Goal: Transaction & Acquisition: Purchase product/service

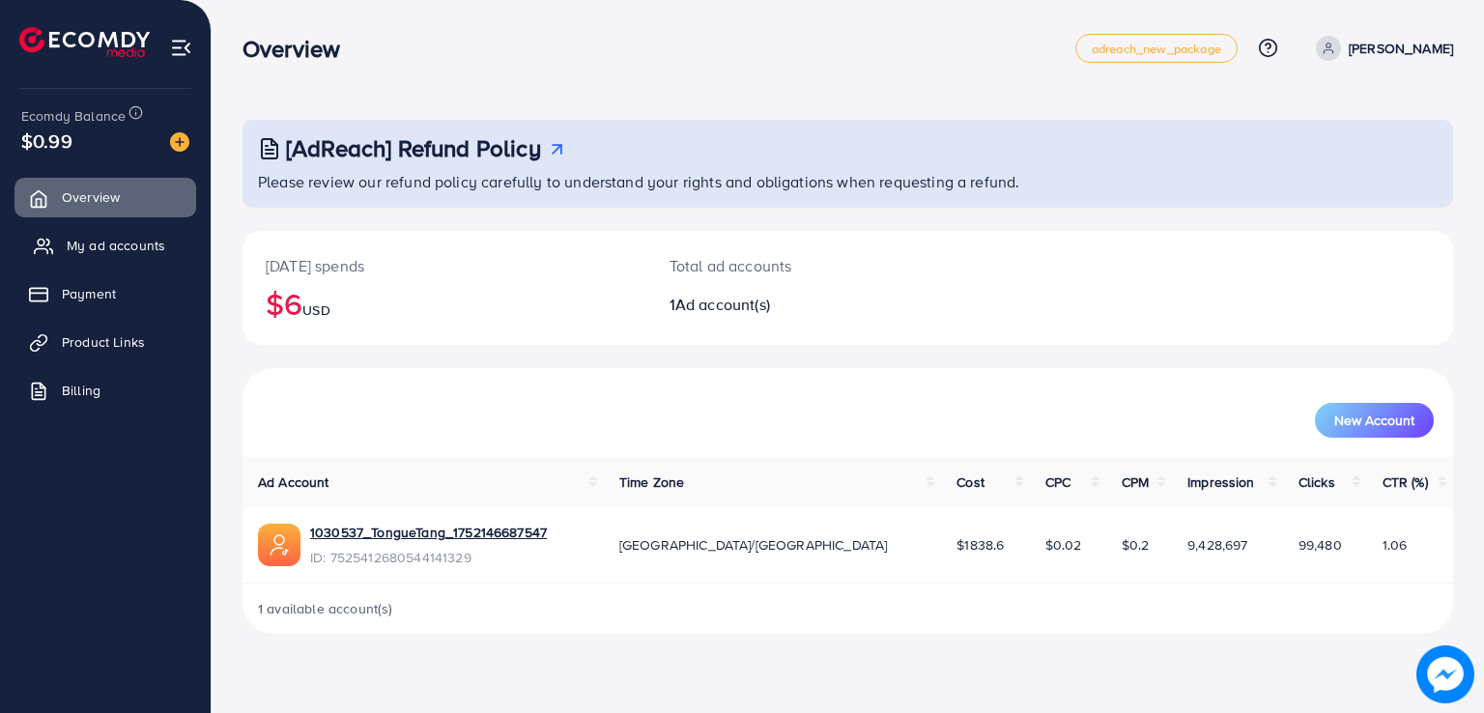
click at [74, 264] on link "My ad accounts" at bounding box center [105, 245] width 182 height 39
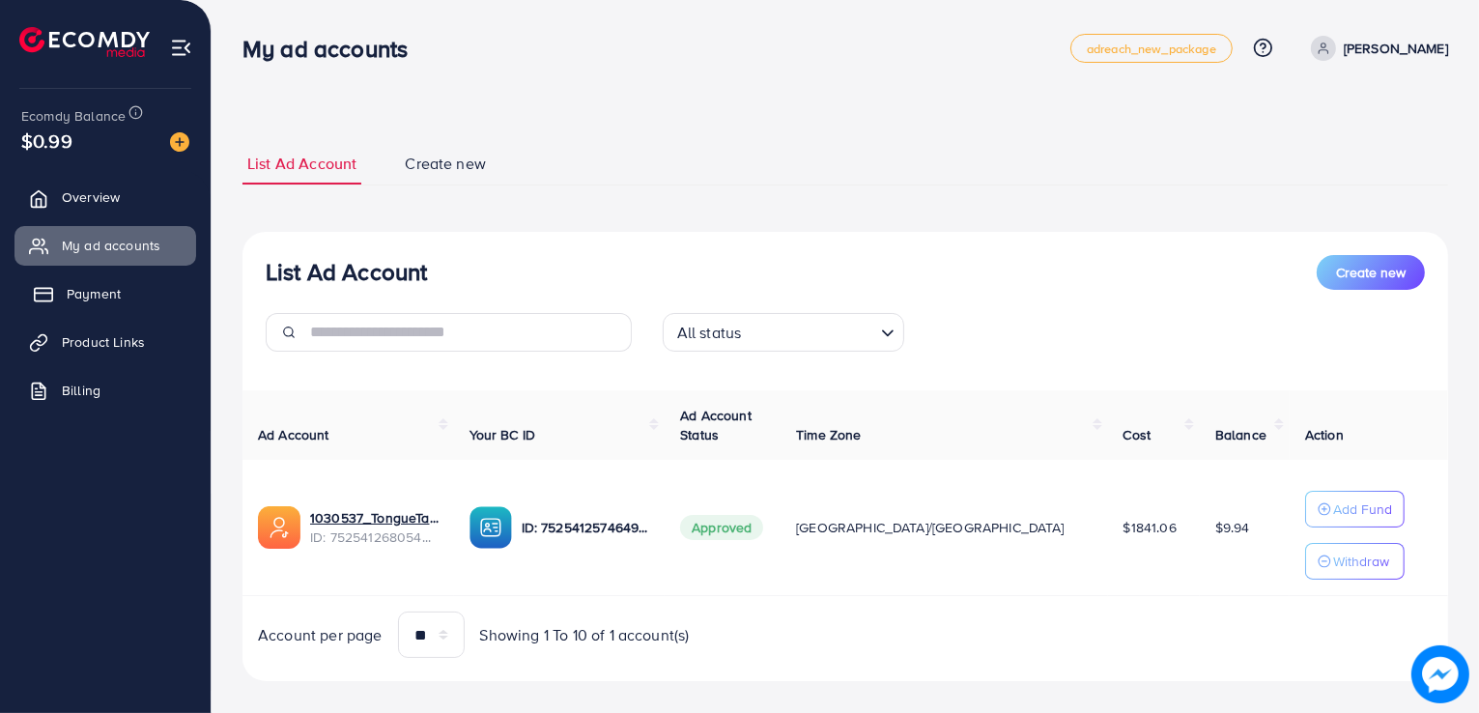
click at [86, 302] on span "Payment" at bounding box center [94, 293] width 54 height 19
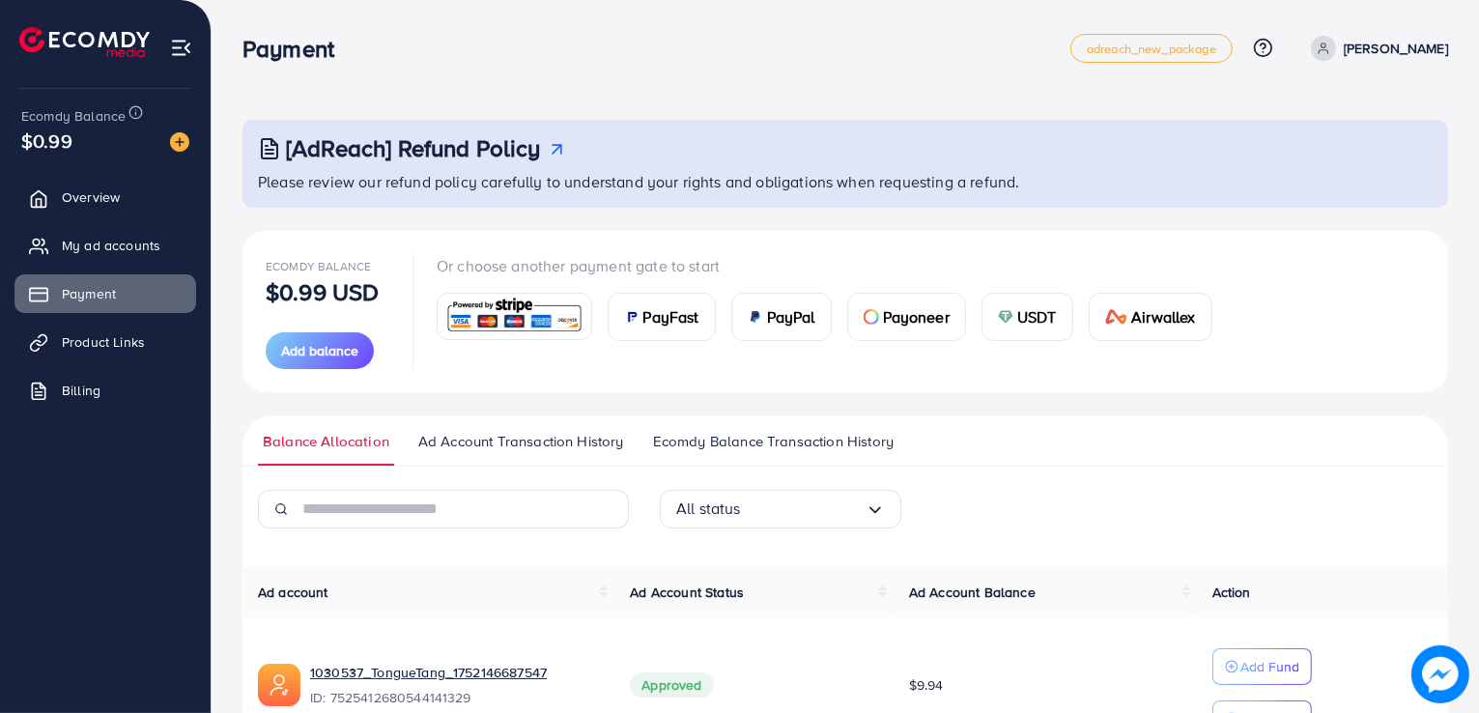
click at [1028, 320] on span "USDT" at bounding box center [1037, 316] width 40 height 23
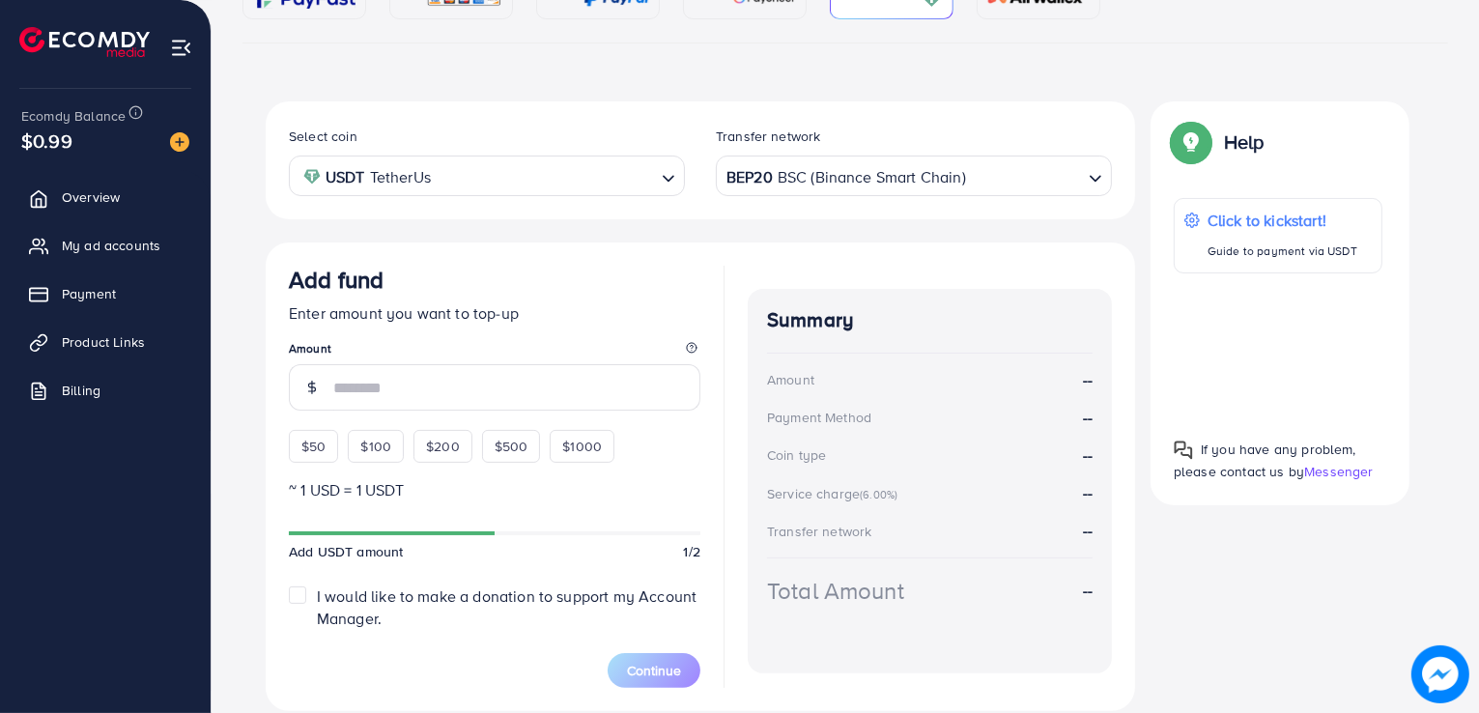
scroll to position [272, 0]
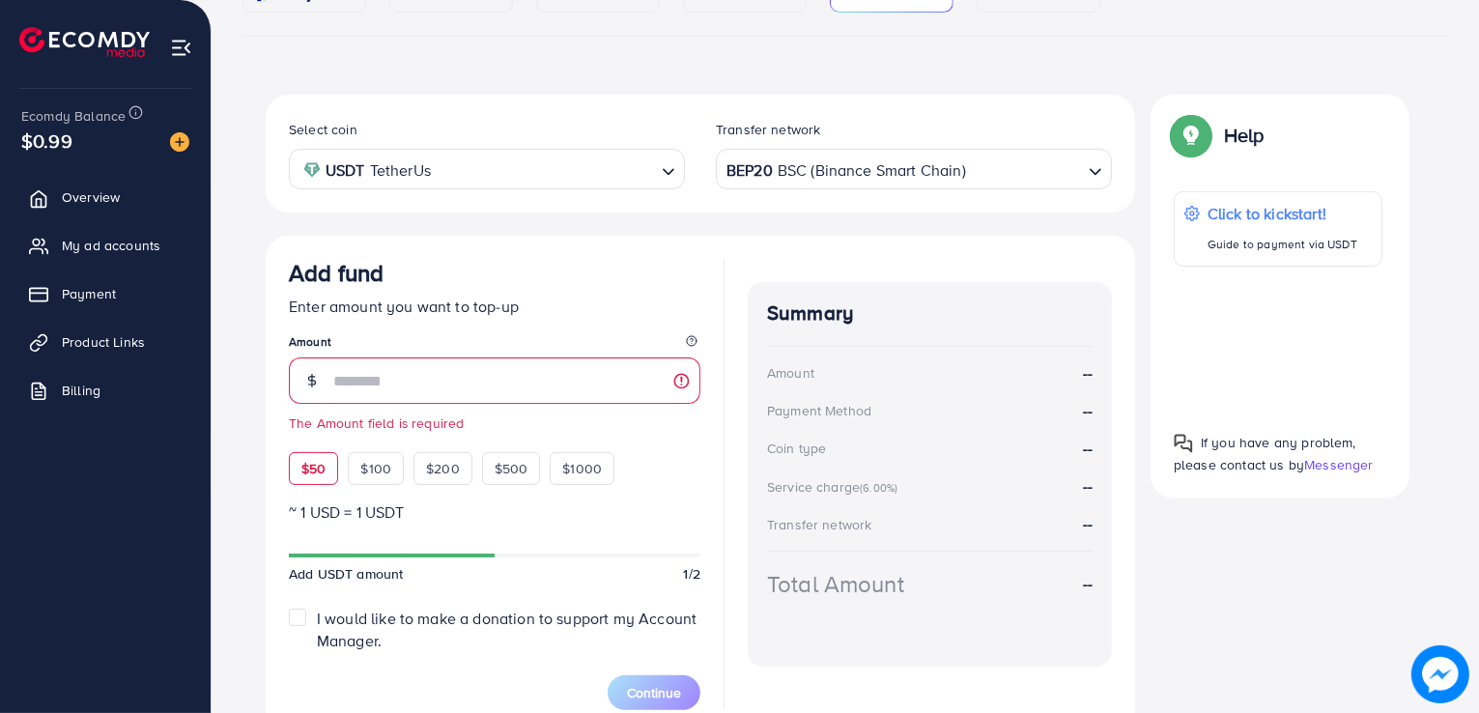
click at [317, 430] on div "Add fund Enter amount you want to top-up Amount The Amount field is required $5…" at bounding box center [494, 372] width 411 height 226
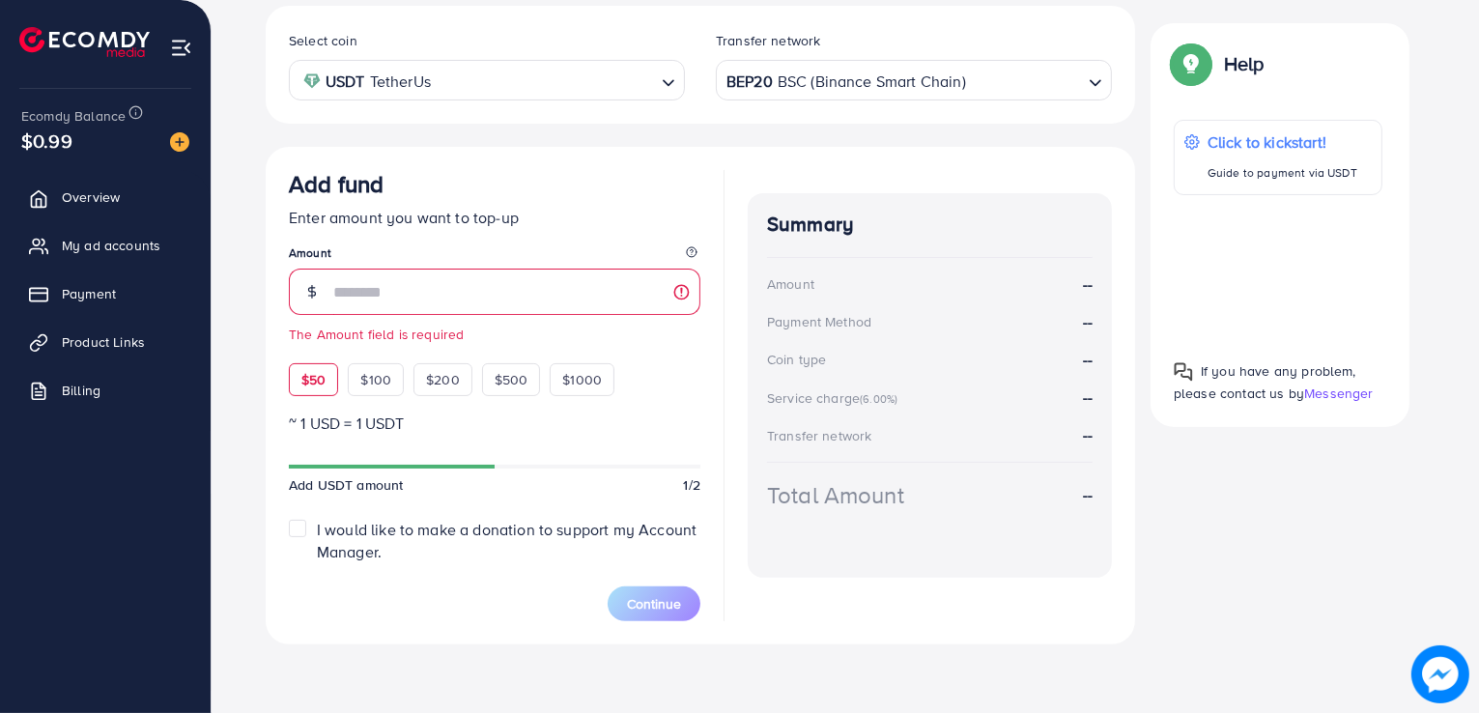
click at [295, 382] on div "$50" at bounding box center [313, 379] width 49 height 33
type input "**"
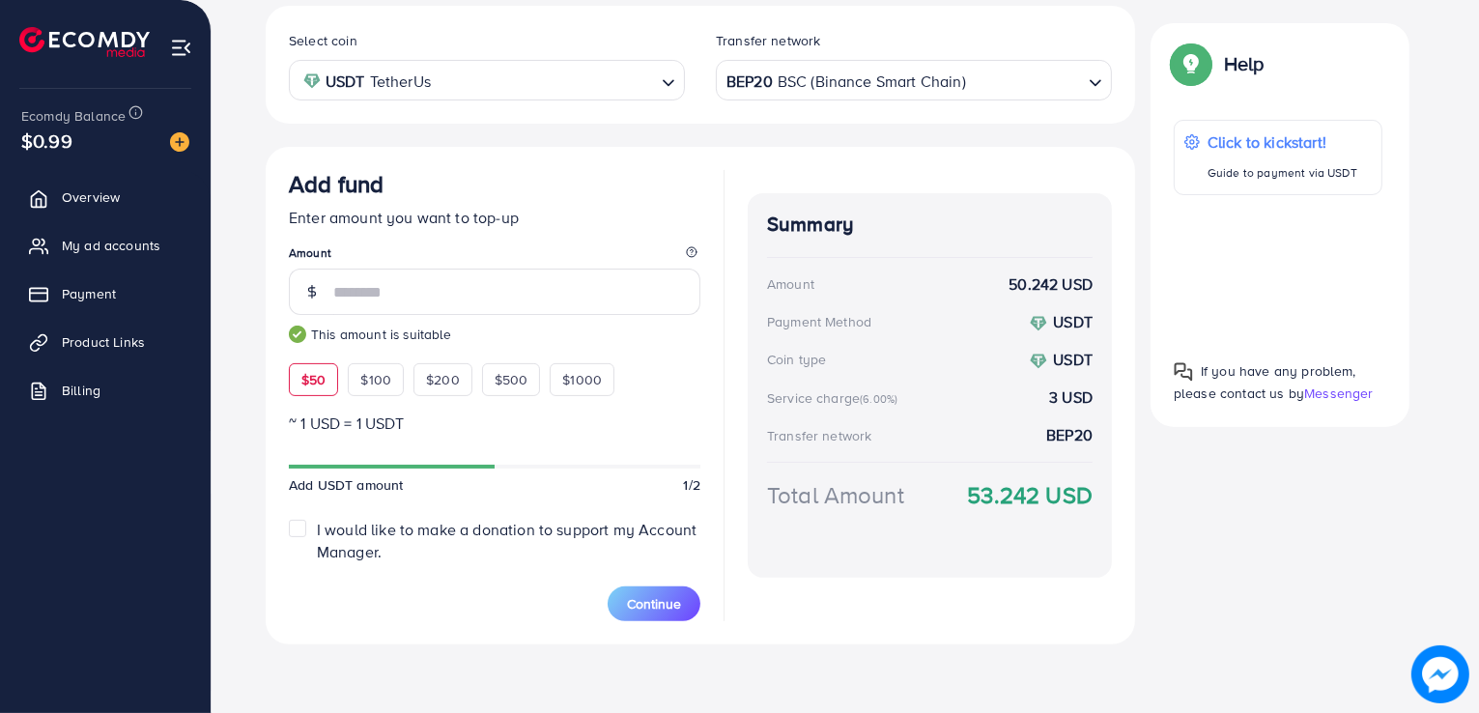
click at [896, 59] on div "Transfer network" at bounding box center [914, 45] width 396 height 29
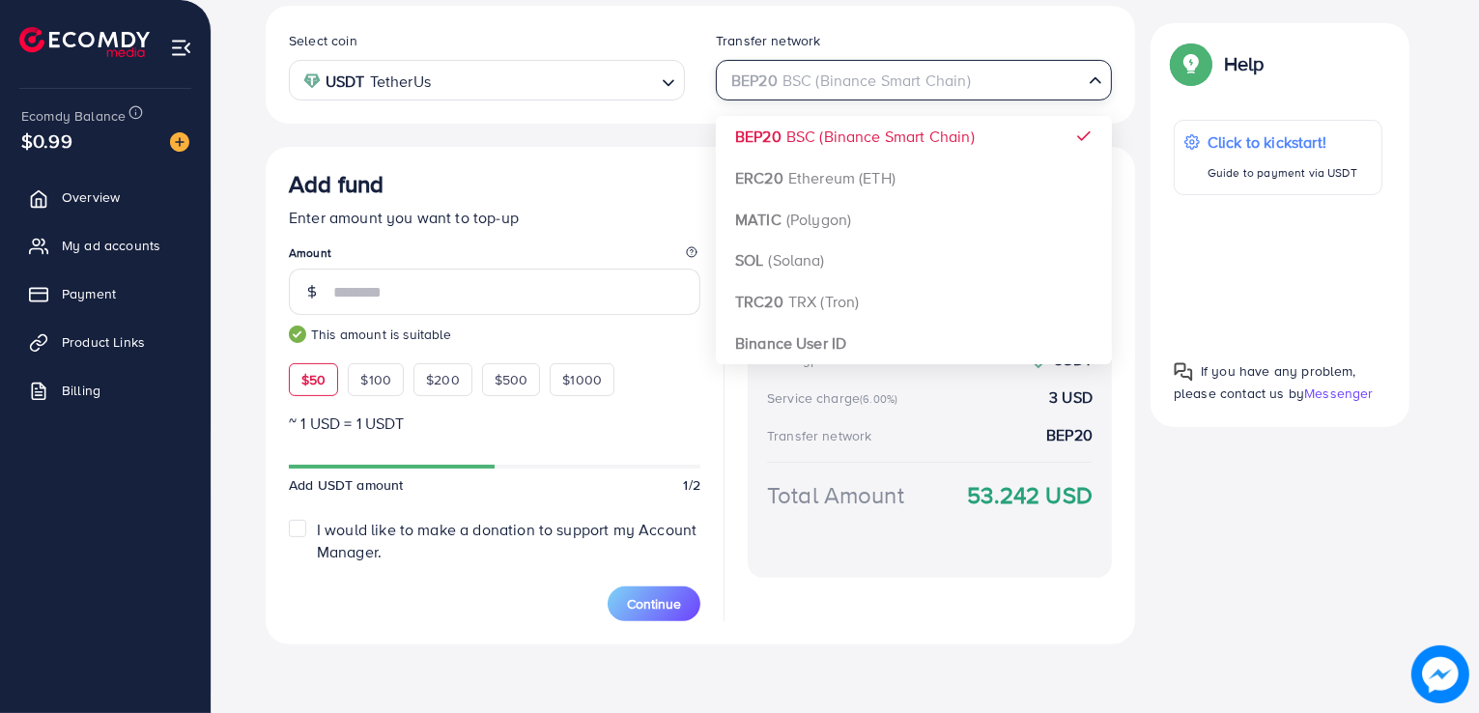
click at [892, 74] on div "BEP20 BSC (Binance Smart Chain)" at bounding box center [903, 79] width 360 height 34
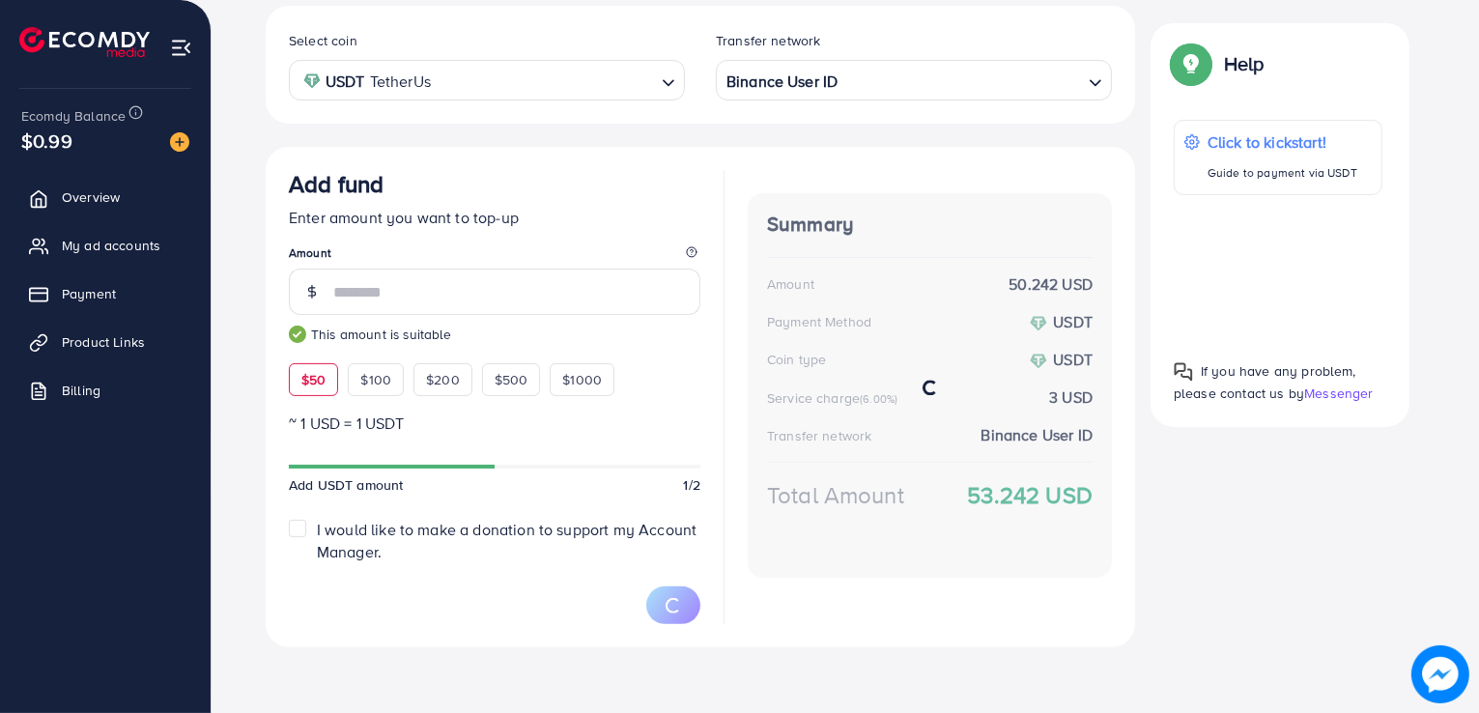
click at [884, 341] on div "Select coin USDT TetherUs Loading... Transfer network Binance User ID Loading..…" at bounding box center [700, 326] width 869 height 641
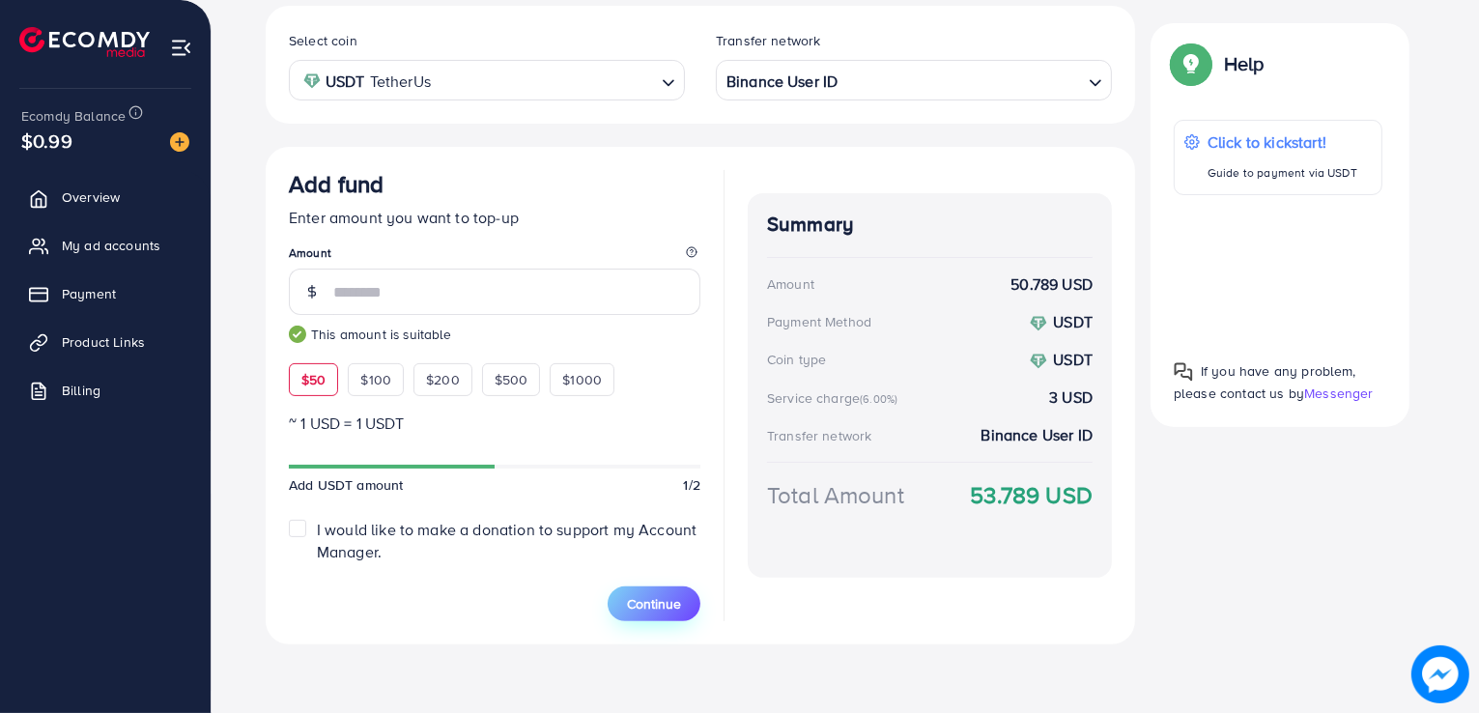
click at [647, 599] on span "Continue" at bounding box center [654, 603] width 54 height 19
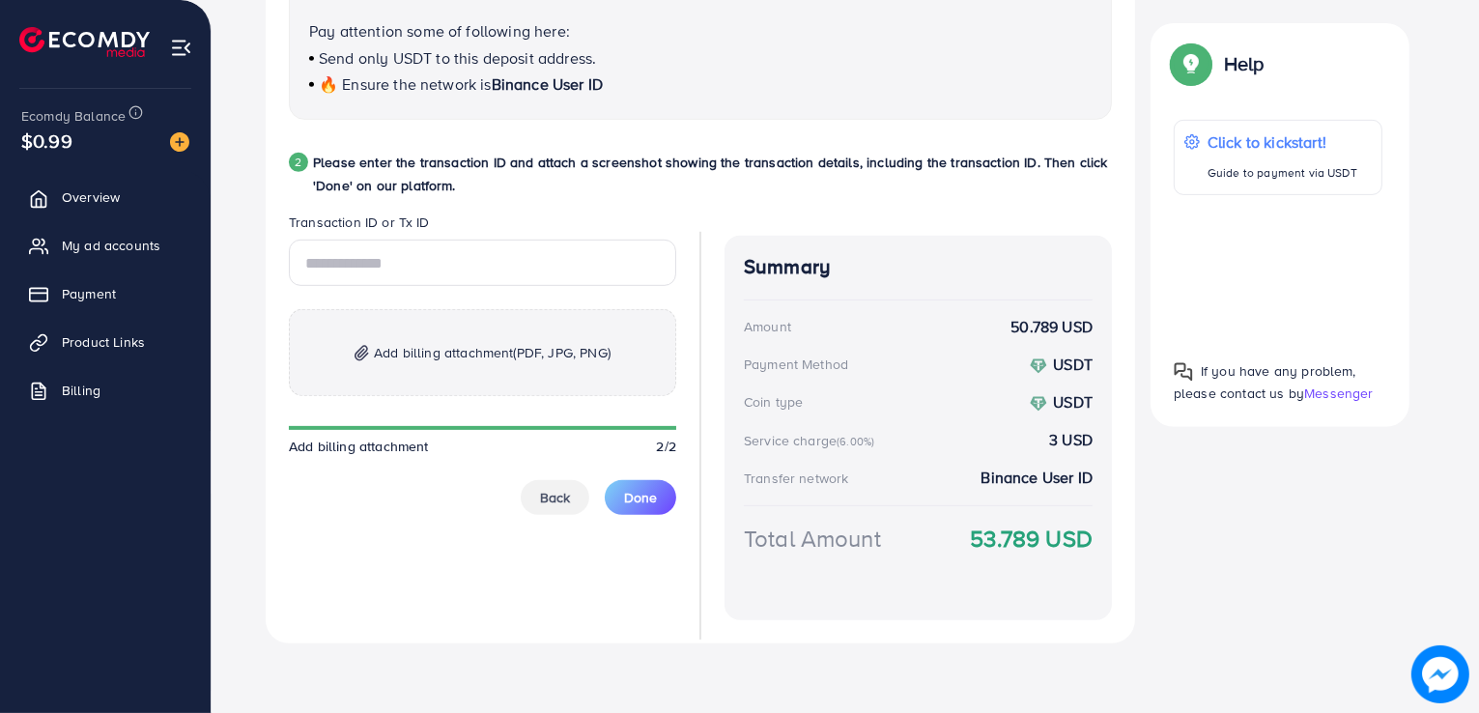
scroll to position [863, 0]
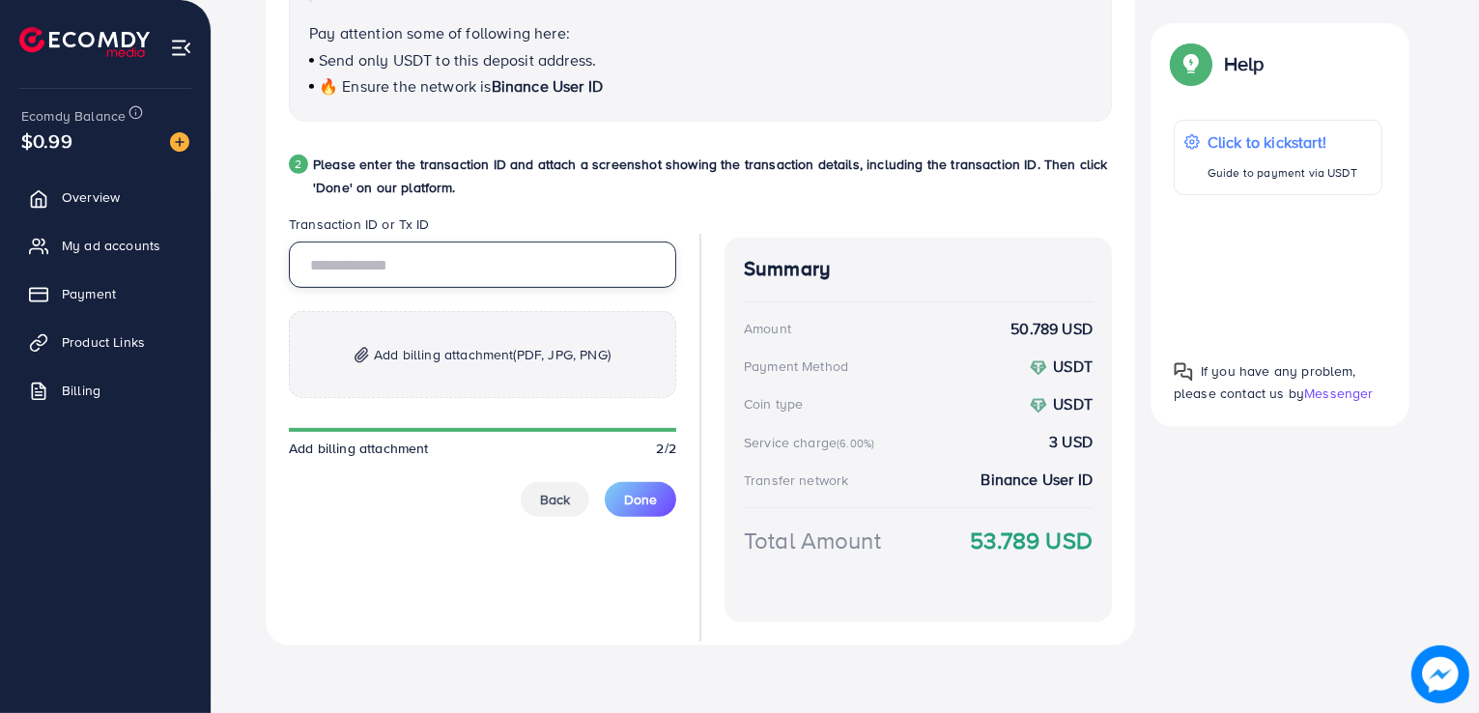
click at [390, 266] on input "text" at bounding box center [482, 264] width 387 height 46
paste input "**********"
type input "**********"
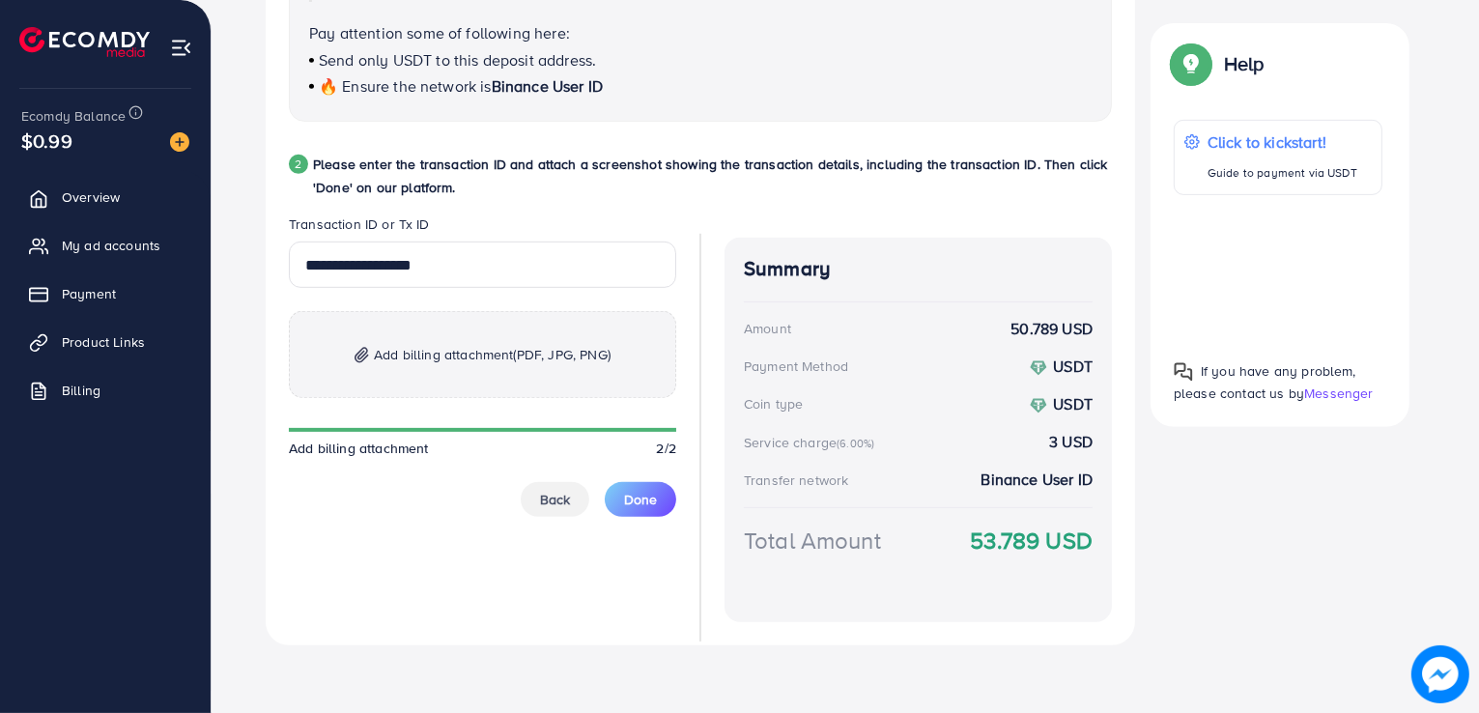
click at [437, 365] on p "Add billing attachment (PDF, JPG, PNG)" at bounding box center [482, 354] width 387 height 87
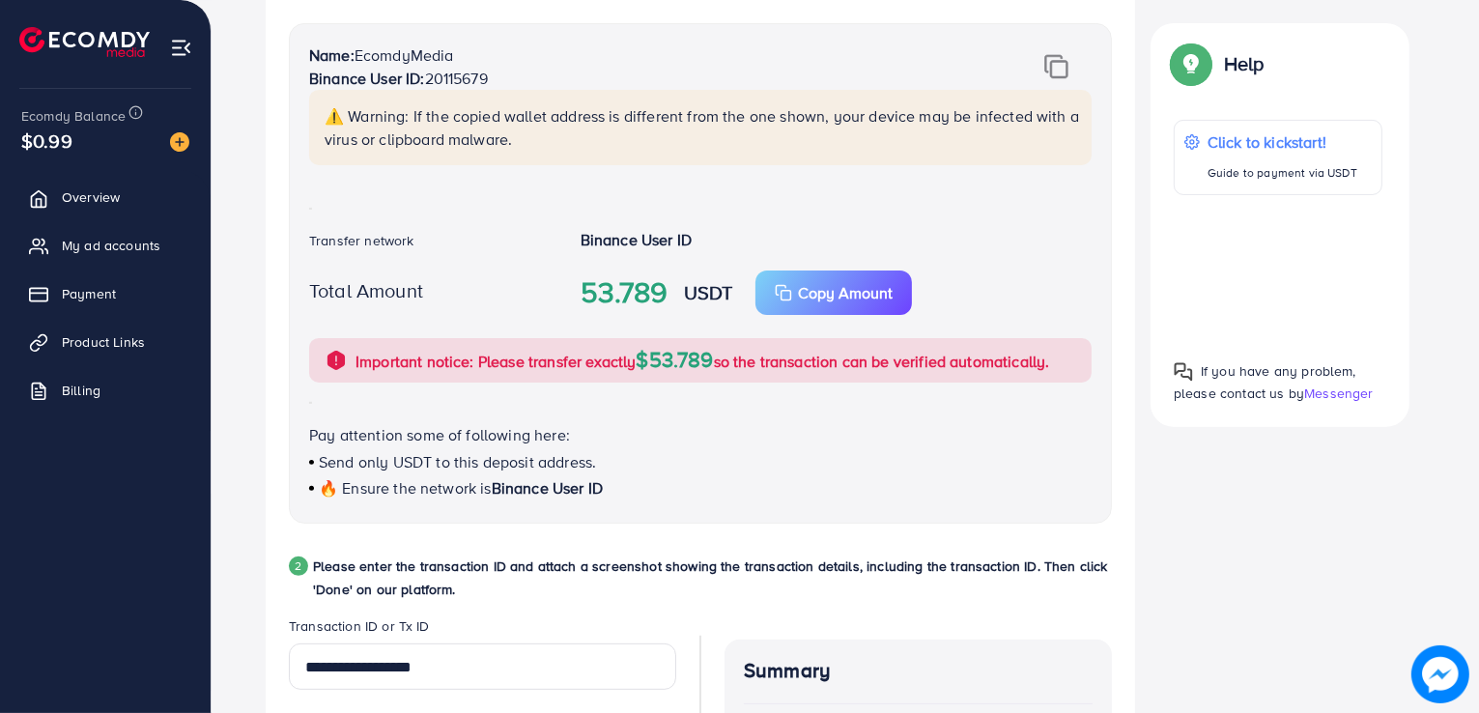
scroll to position [885, 0]
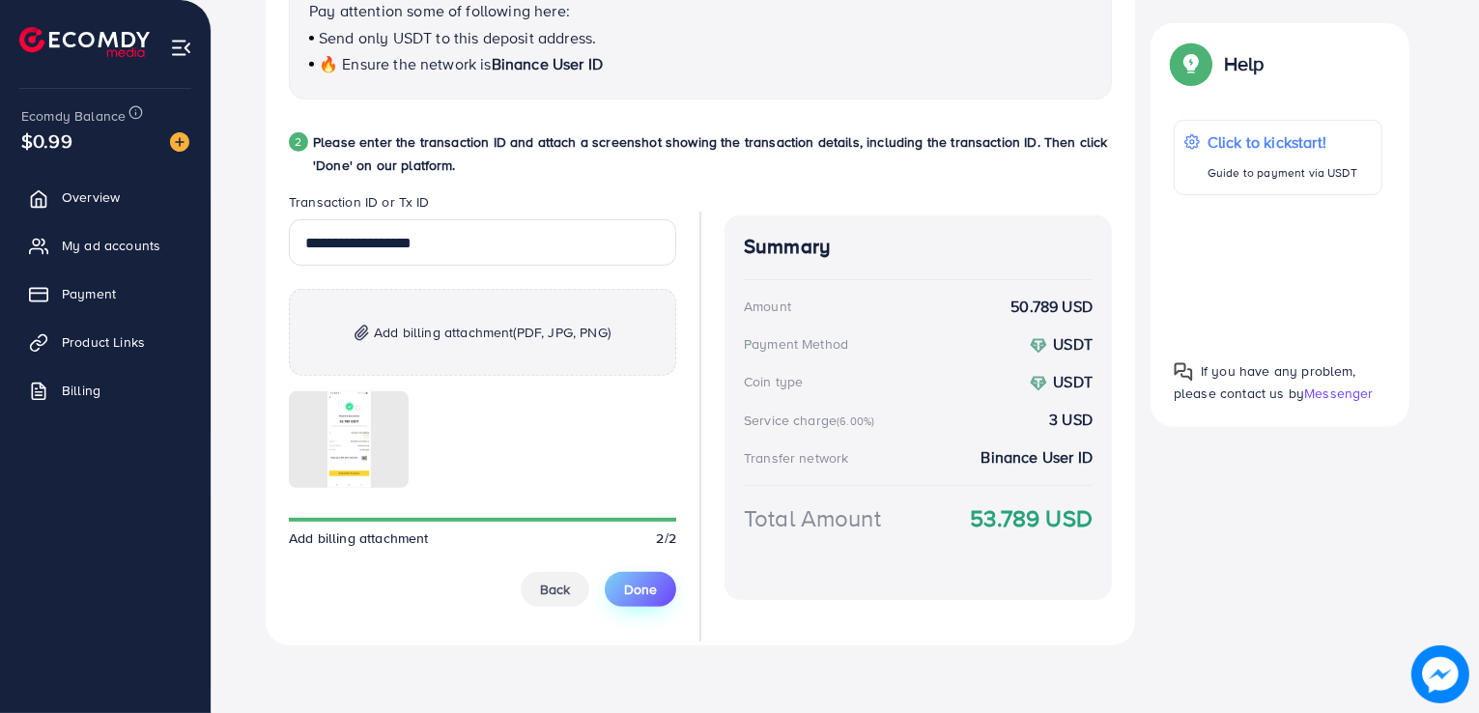
click at [635, 594] on span "Done" at bounding box center [640, 589] width 33 height 19
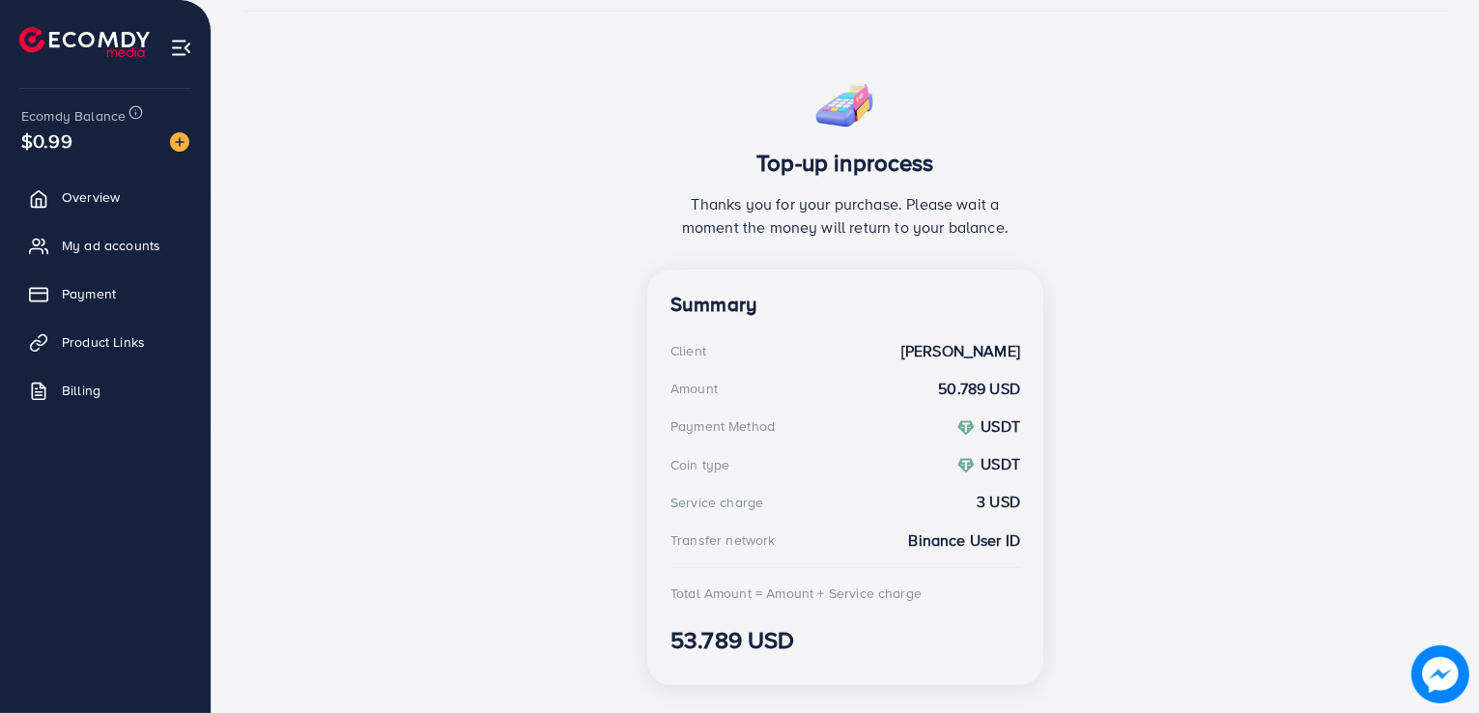
scroll to position [335, 0]
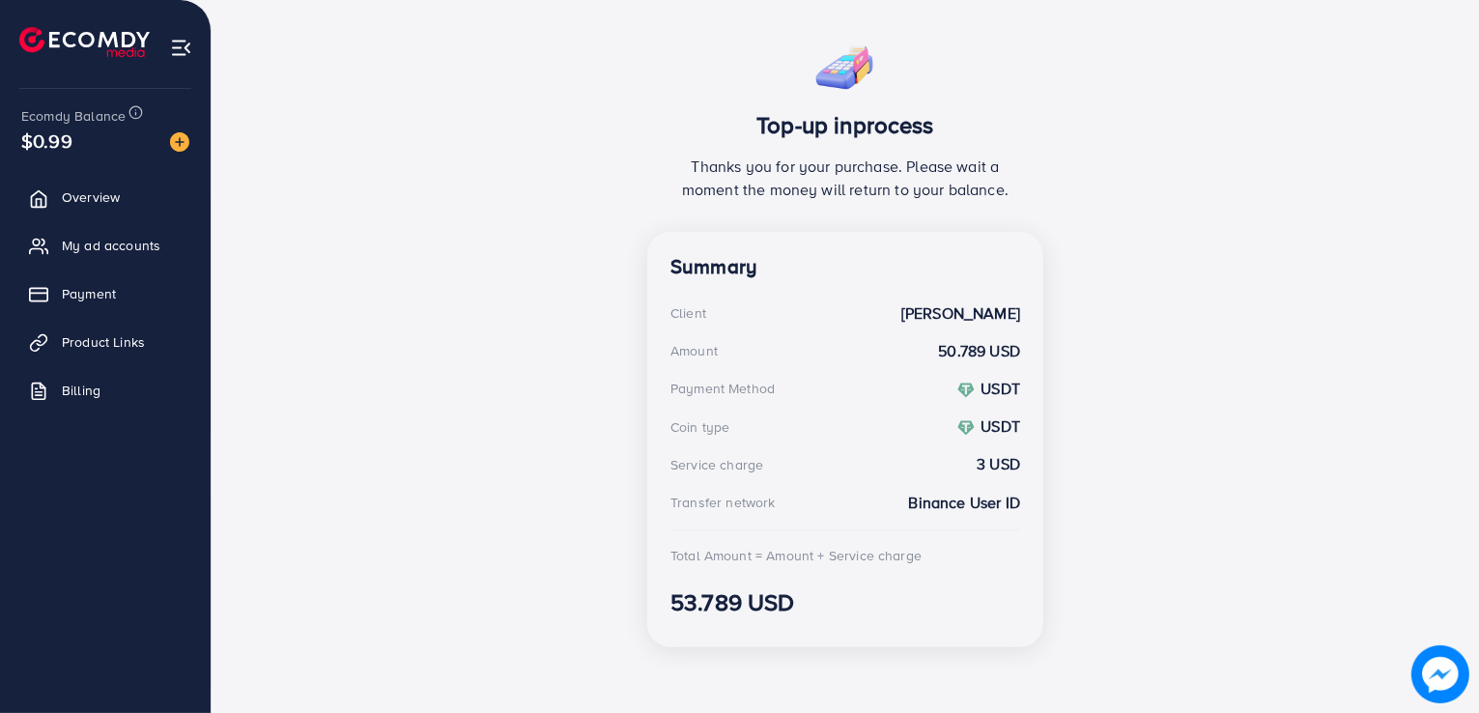
click at [1231, 241] on div "Top-up inprocess Thanks you for your purchase. Please wait a moment the money w…" at bounding box center [844, 347] width 1205 height 631
click at [122, 236] on span "My ad accounts" at bounding box center [116, 245] width 99 height 19
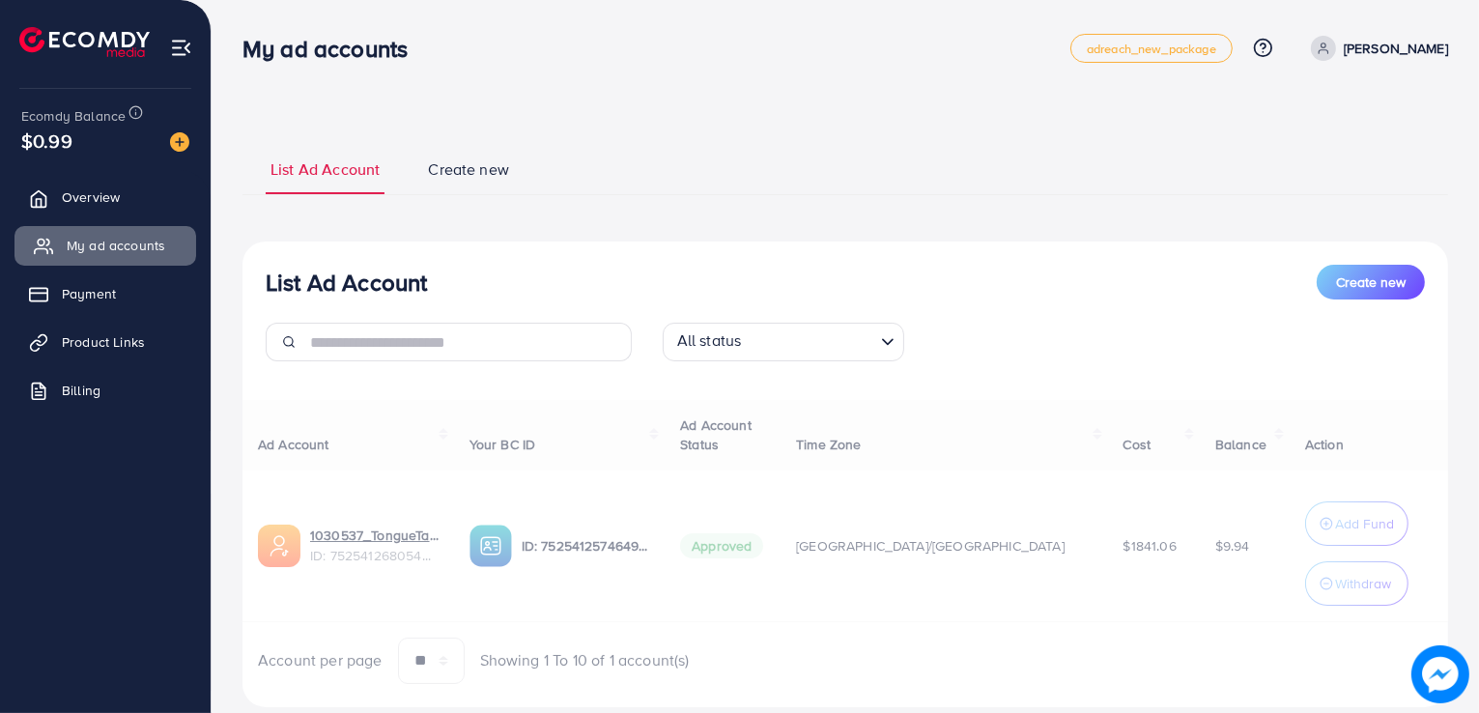
click at [122, 236] on span "My ad accounts" at bounding box center [116, 245] width 99 height 19
